Goal: Task Accomplishment & Management: Manage account settings

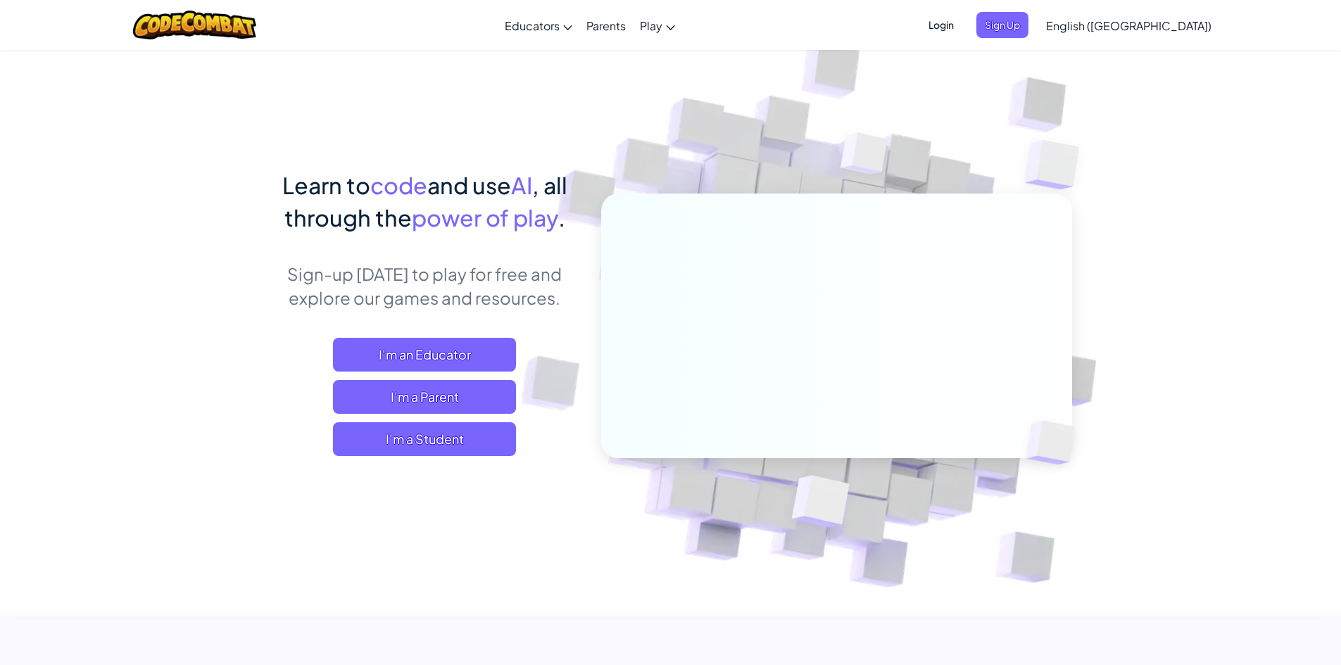
click at [962, 27] on span "Login" at bounding box center [941, 25] width 42 height 26
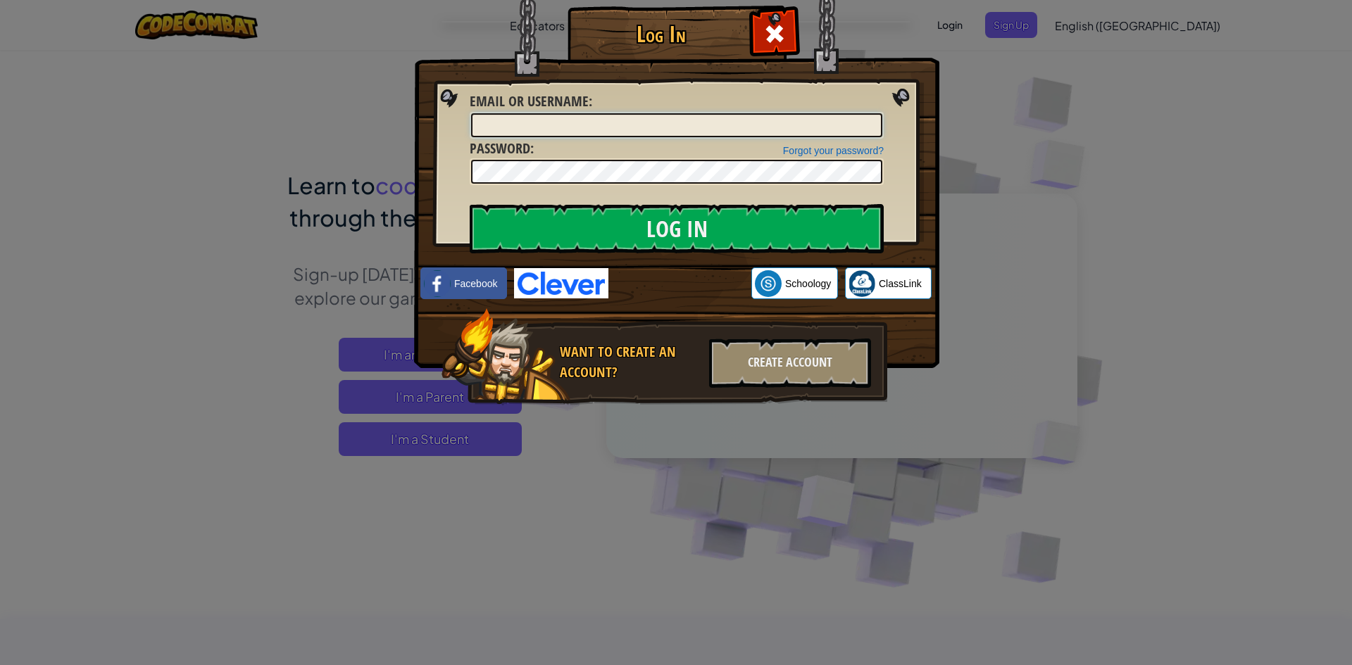
click at [563, 123] on input "Email or Username :" at bounding box center [676, 125] width 411 height 24
type input "30sorison"
click at [470, 204] on input "Log In" at bounding box center [677, 228] width 414 height 49
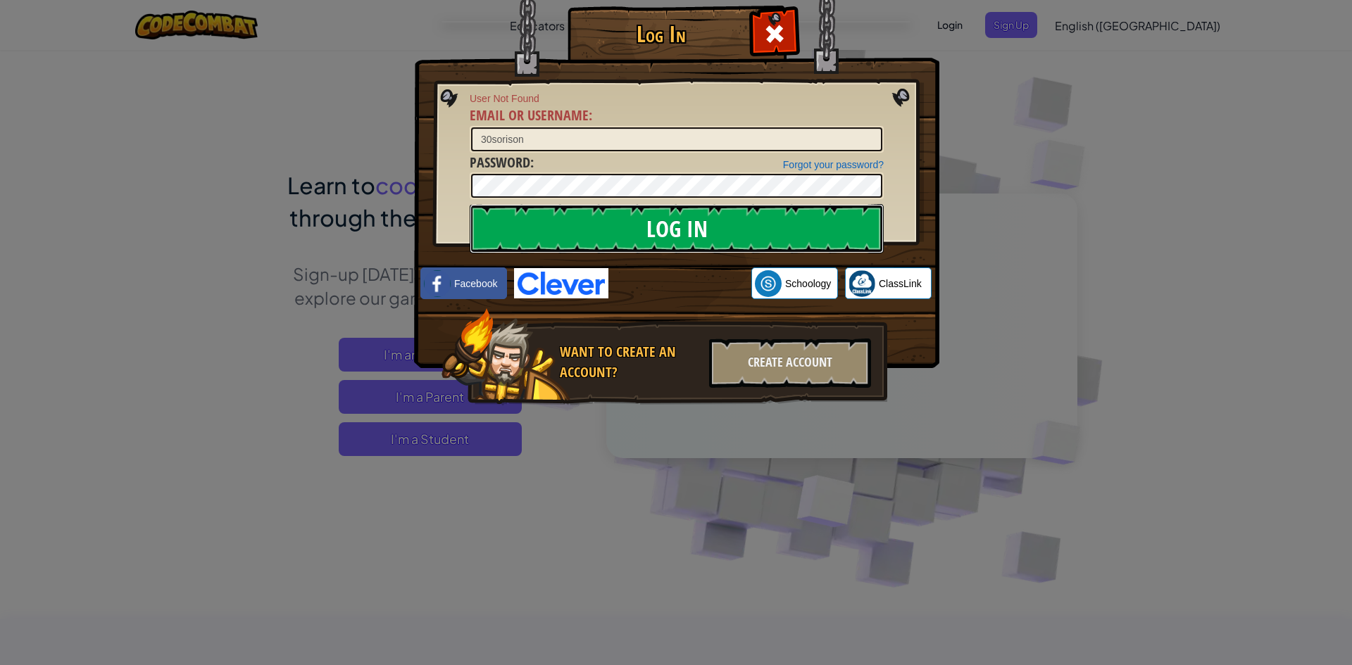
click at [667, 232] on input "Log In" at bounding box center [677, 228] width 414 height 49
click at [535, 277] on img at bounding box center [561, 283] width 94 height 30
